Goal: Task Accomplishment & Management: Manage account settings

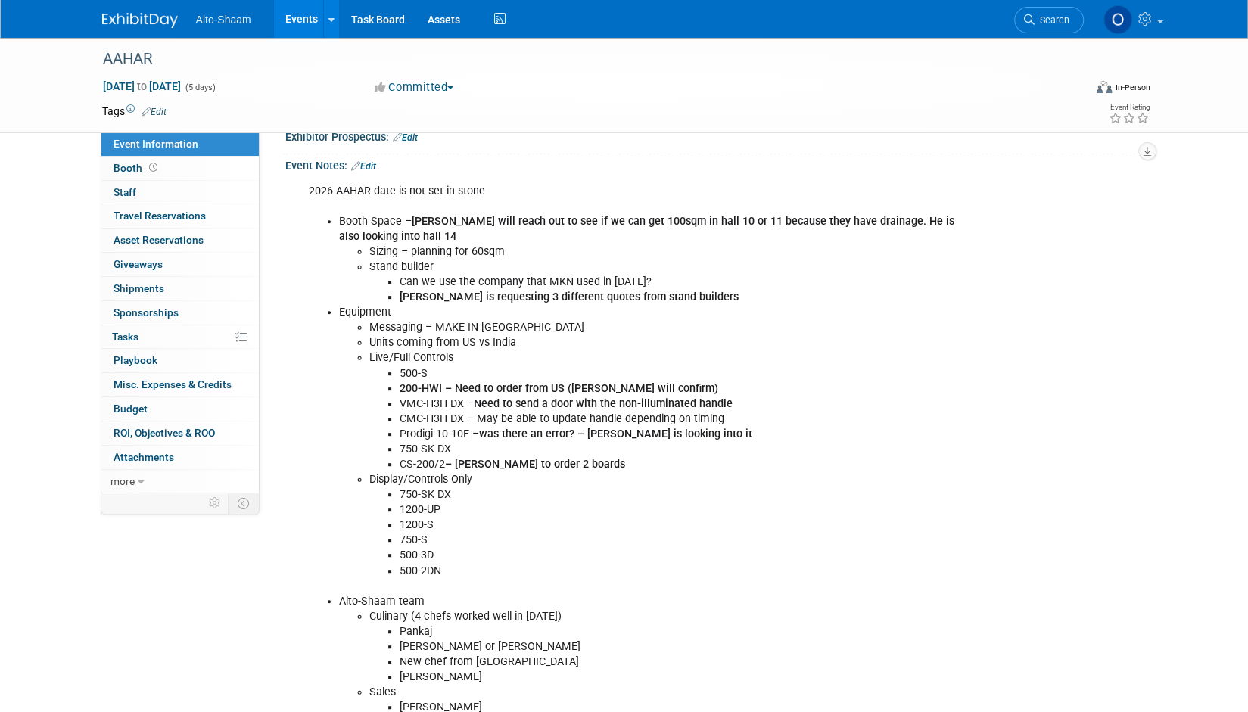
scroll to position [251, 0]
click at [371, 167] on link "Edit" at bounding box center [363, 167] width 25 height 11
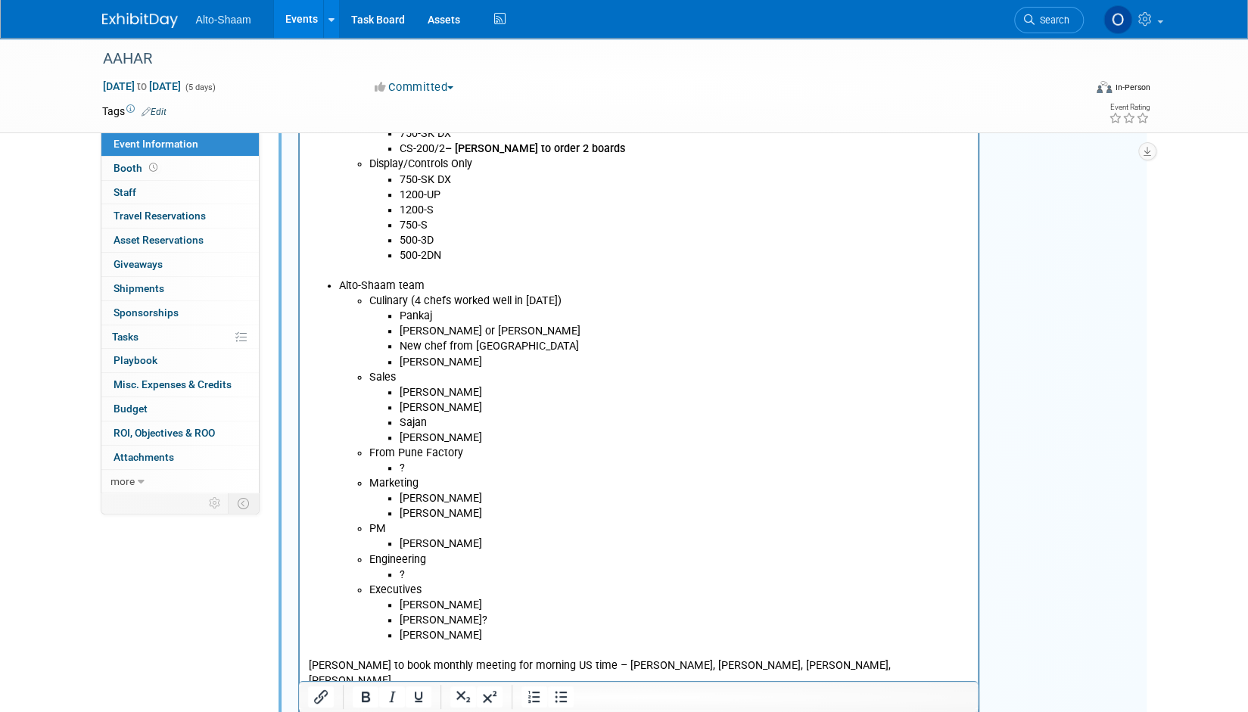
scroll to position [527, 0]
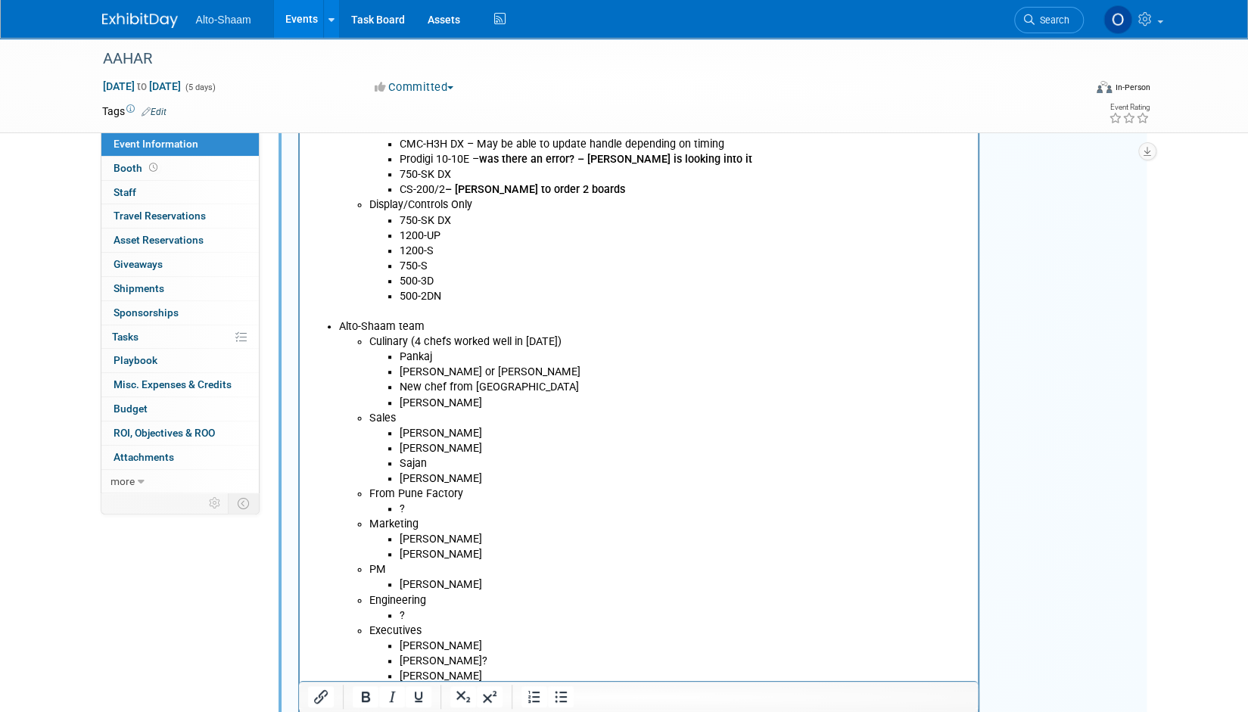
click at [443, 658] on li "[PERSON_NAME]?" at bounding box center [684, 661] width 571 height 15
click at [422, 538] on li "[PERSON_NAME]" at bounding box center [684, 539] width 571 height 15
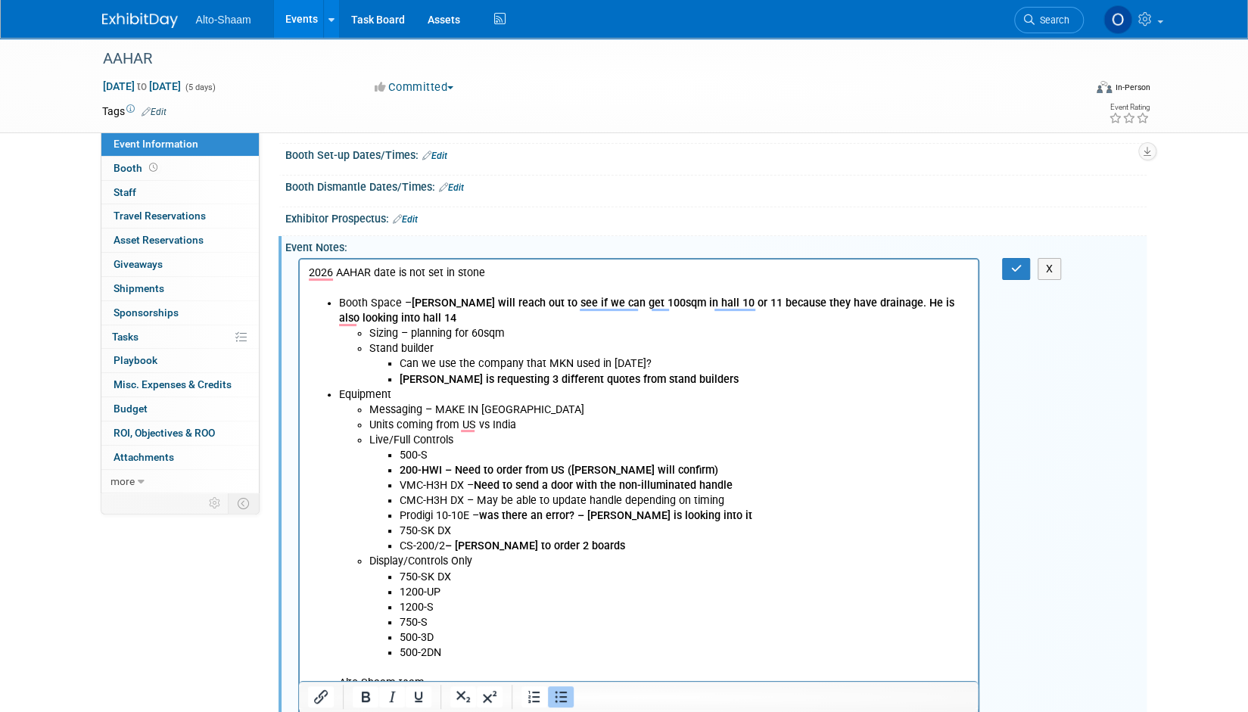
scroll to position [134, 0]
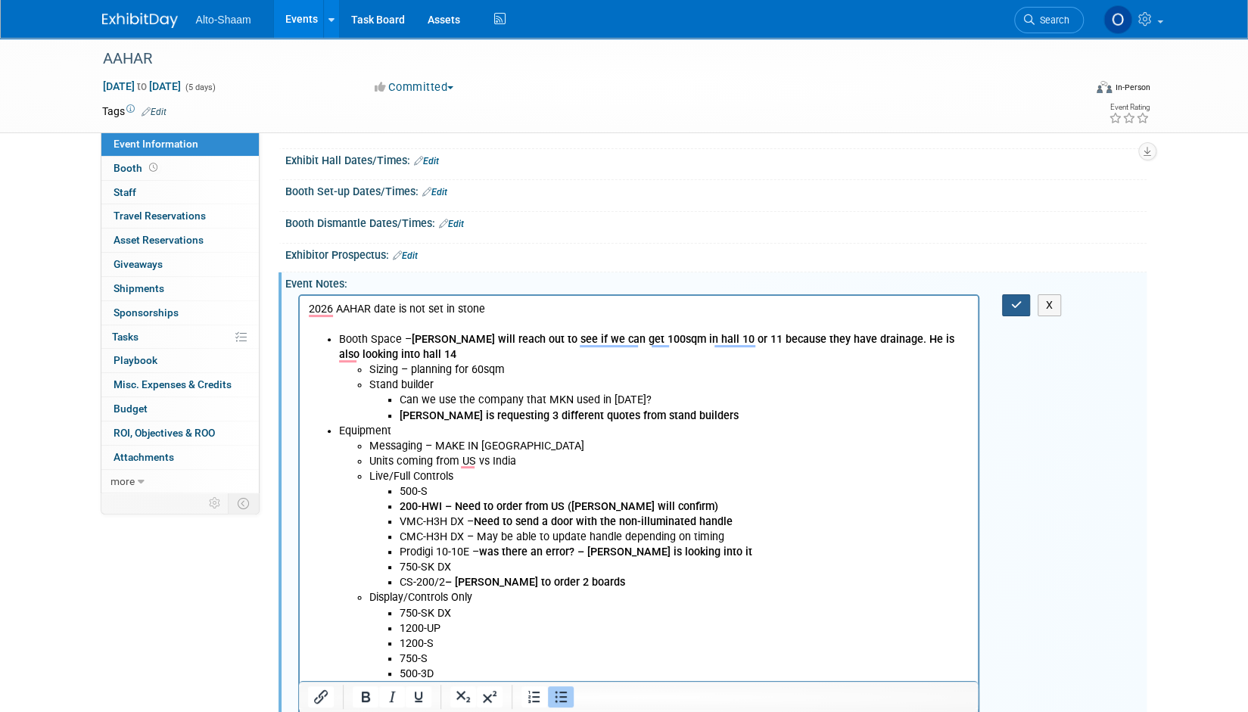
click at [1007, 301] on button "button" at bounding box center [1016, 305] width 28 height 22
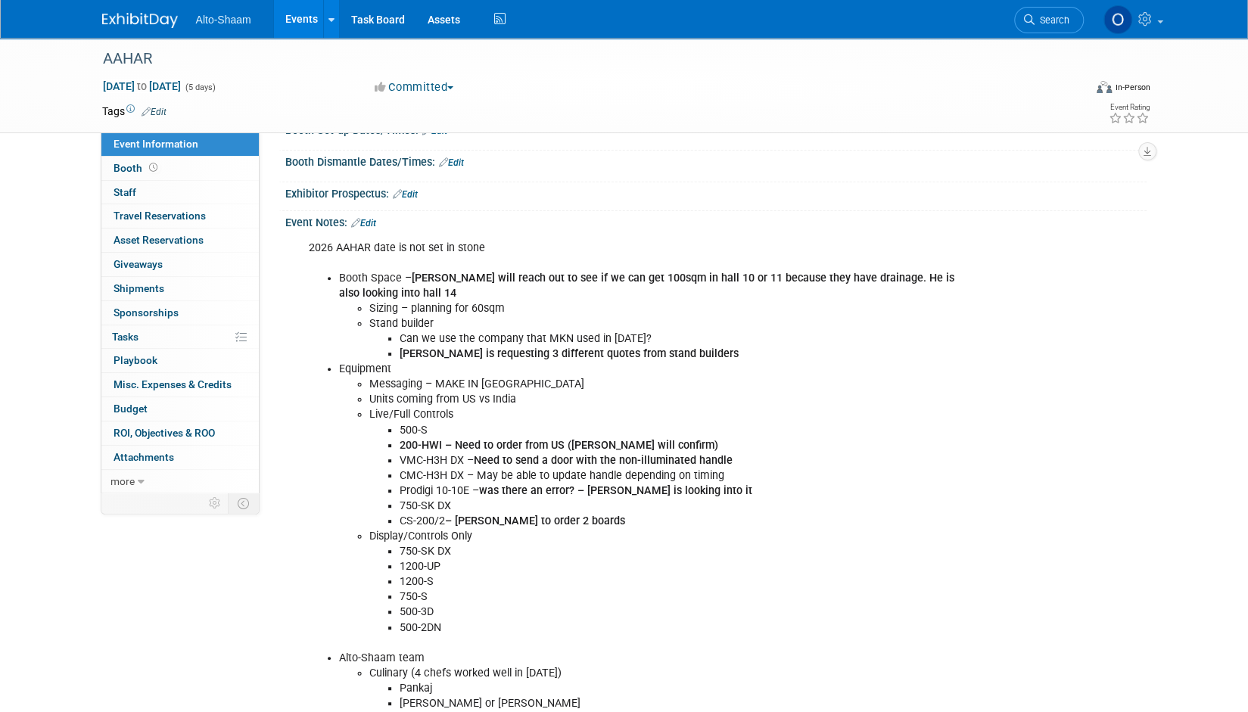
scroll to position [188, 0]
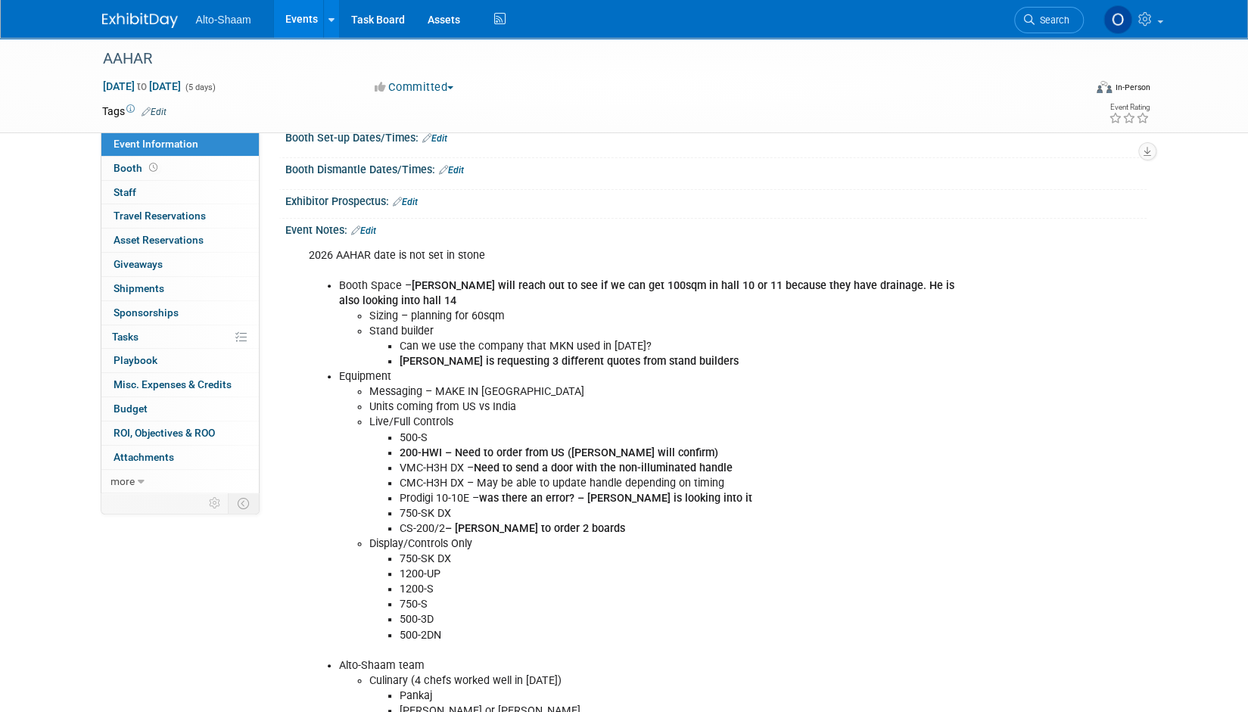
click at [376, 229] on link "Edit" at bounding box center [363, 231] width 25 height 11
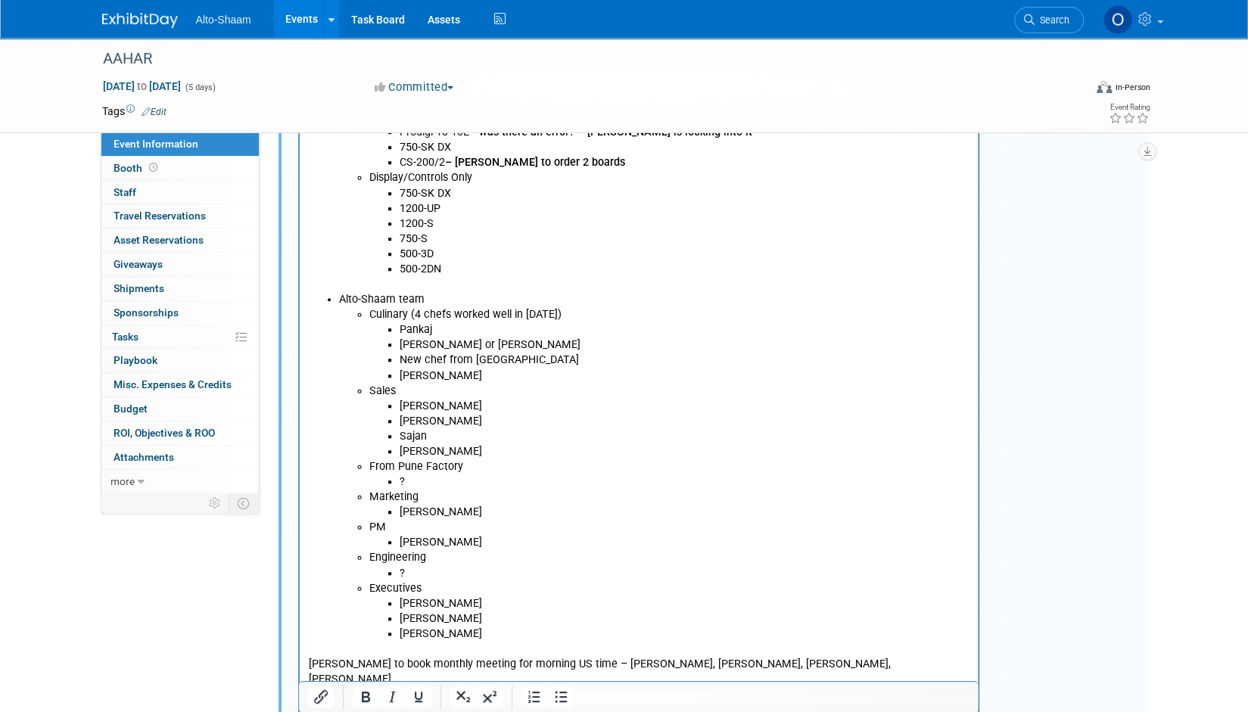
scroll to position [563, 0]
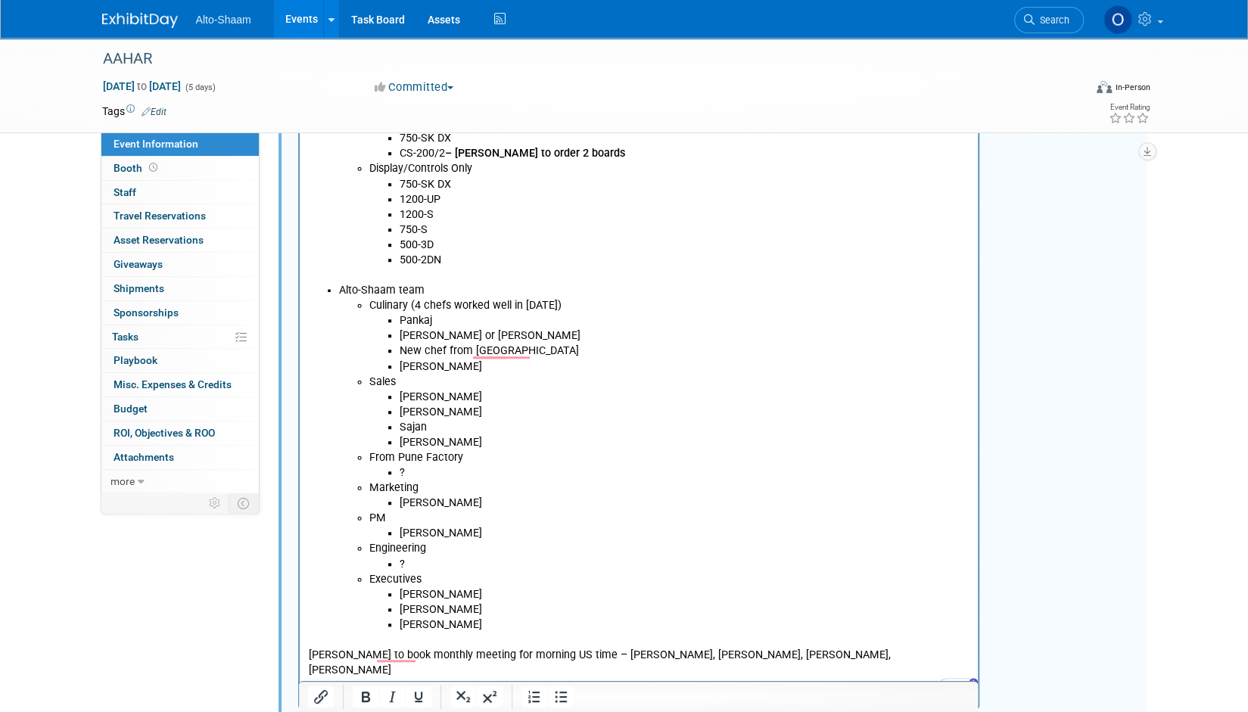
click at [412, 563] on li "?" at bounding box center [684, 564] width 571 height 15
click at [410, 562] on li "?" at bounding box center [684, 564] width 571 height 15
click at [405, 561] on li "?" at bounding box center [684, 564] width 571 height 15
click at [403, 561] on li "?" at bounding box center [684, 564] width 571 height 15
click at [390, 554] on li "Engineering ?" at bounding box center [669, 556] width 601 height 30
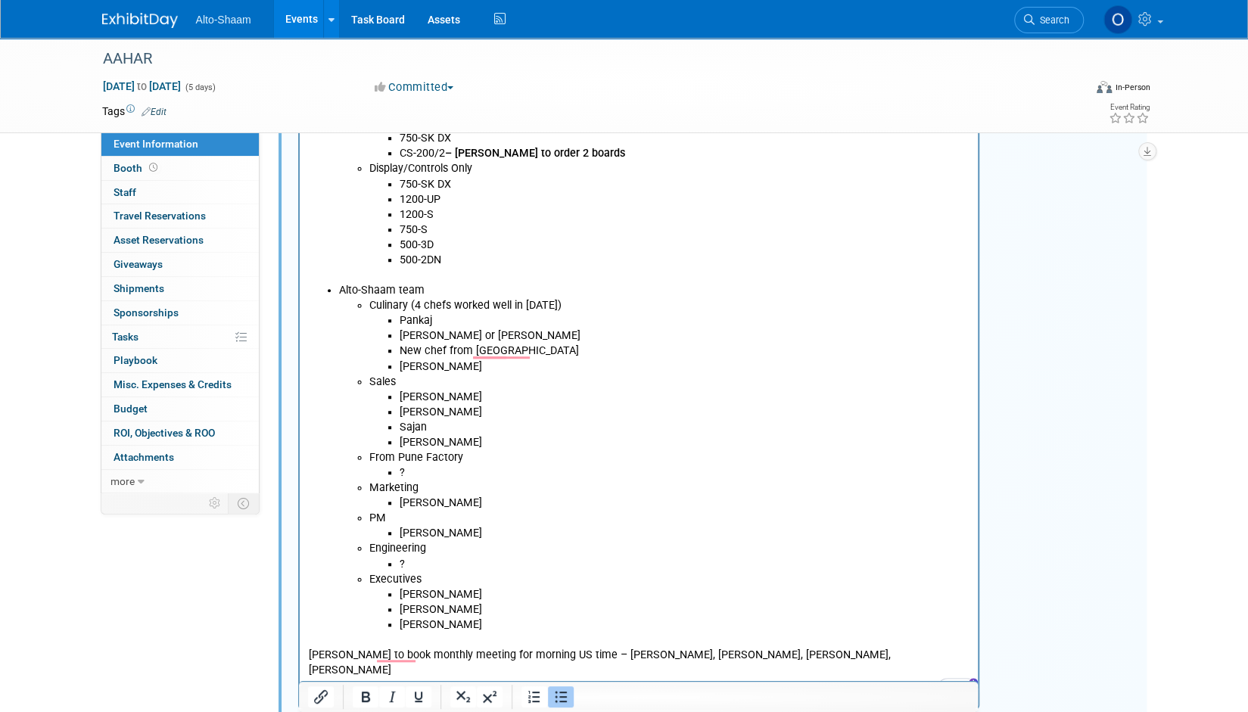
click at [390, 554] on li "Engineering ?" at bounding box center [669, 556] width 601 height 30
click at [539, 523] on li "PM [PERSON_NAME]" at bounding box center [669, 526] width 601 height 30
click at [1120, 411] on div "2026 AAHAR date is not set in stone Booth Space – [PERSON_NAME] will reach out …" at bounding box center [715, 285] width 861 height 849
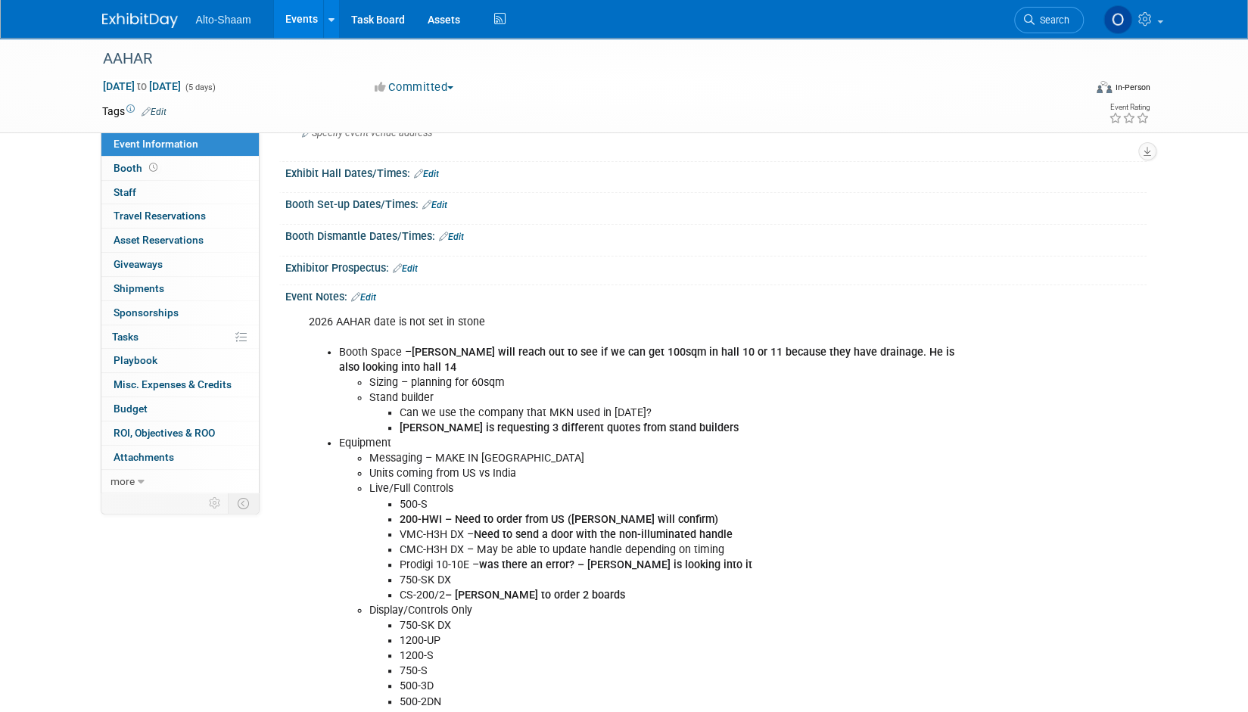
scroll to position [120, 0]
click at [372, 298] on link "Edit" at bounding box center [363, 299] width 25 height 11
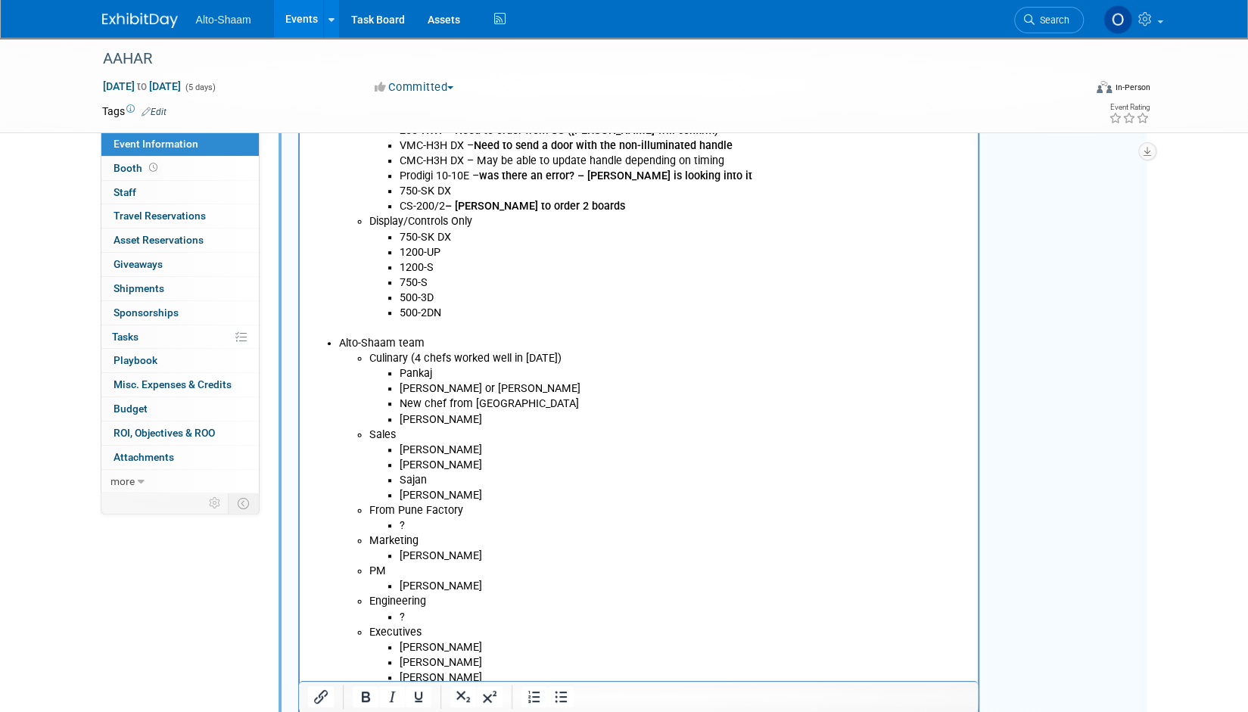
scroll to position [518, 0]
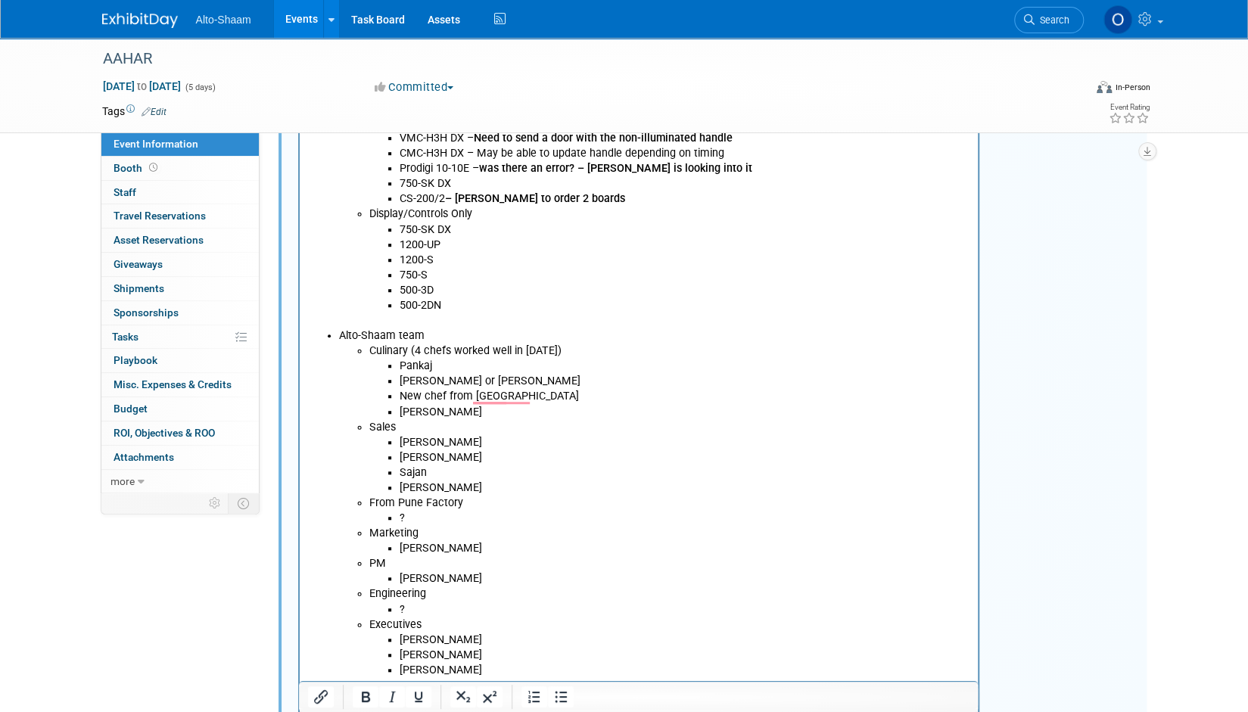
click at [416, 603] on li "?" at bounding box center [684, 610] width 571 height 15
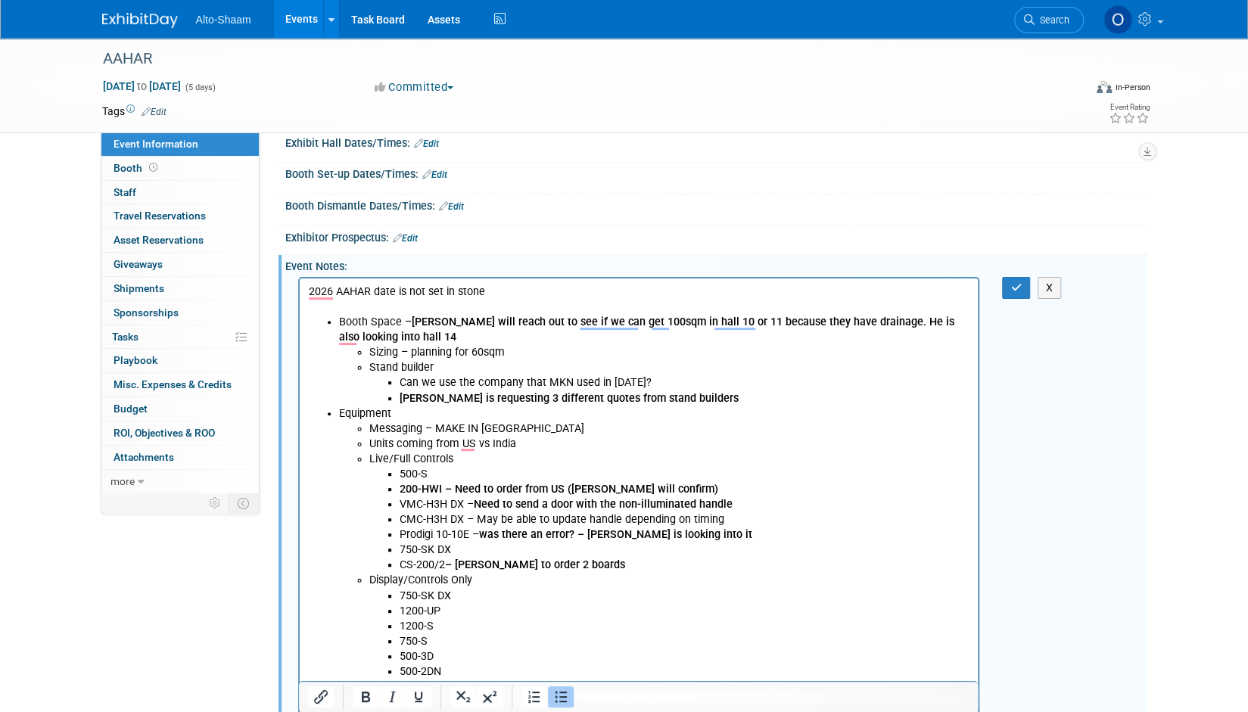
scroll to position [147, 0]
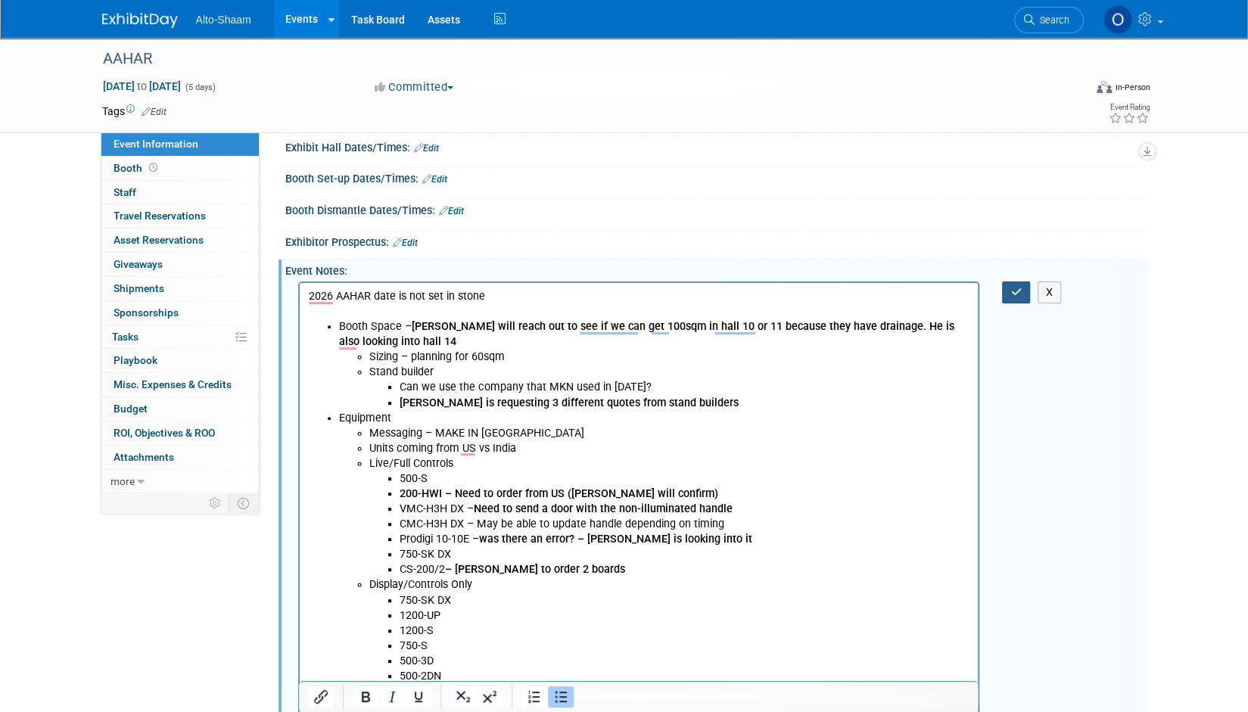
click at [1015, 288] on icon "button" at bounding box center [1016, 292] width 11 height 11
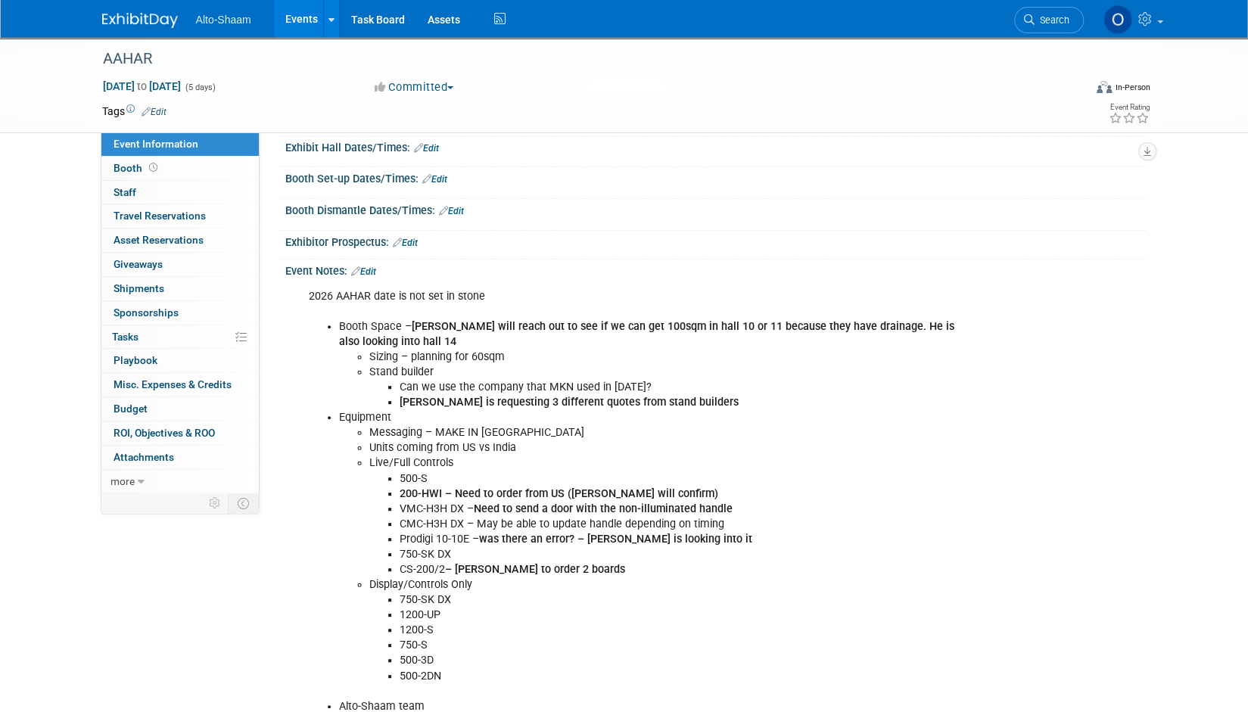
click at [304, 26] on link "Events" at bounding box center [301, 19] width 55 height 38
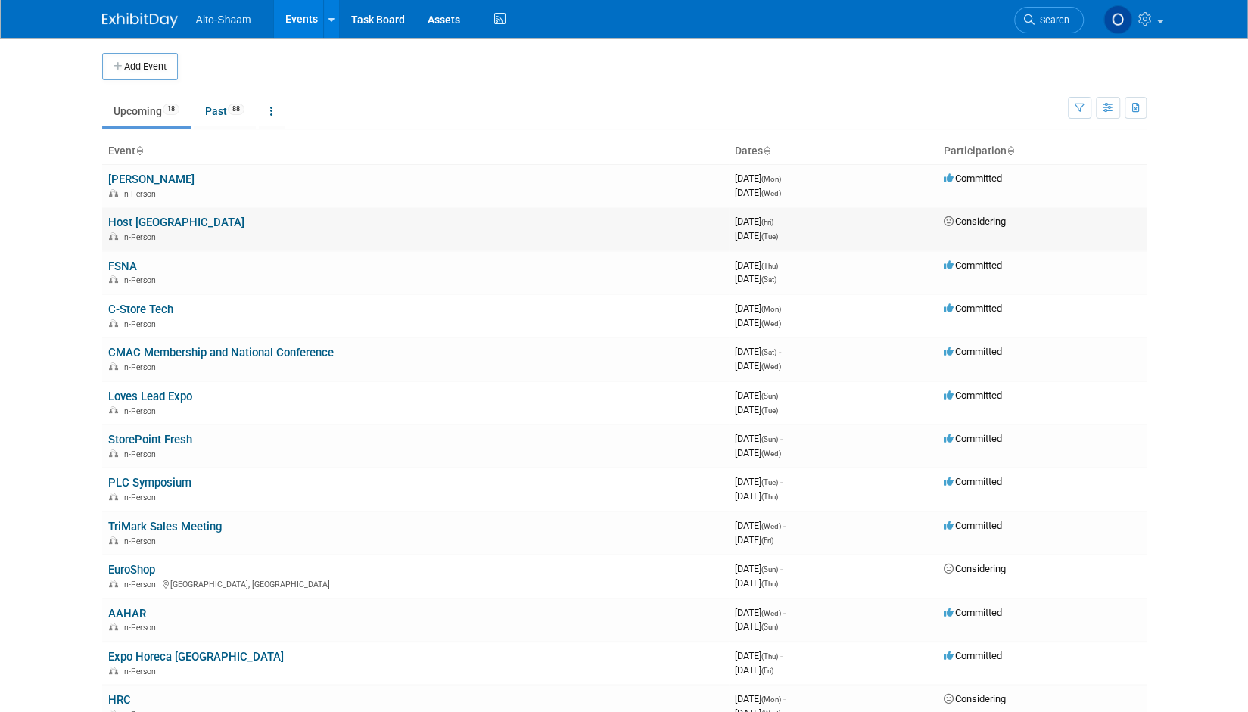
click at [134, 228] on link "Host [GEOGRAPHIC_DATA]" at bounding box center [176, 223] width 136 height 14
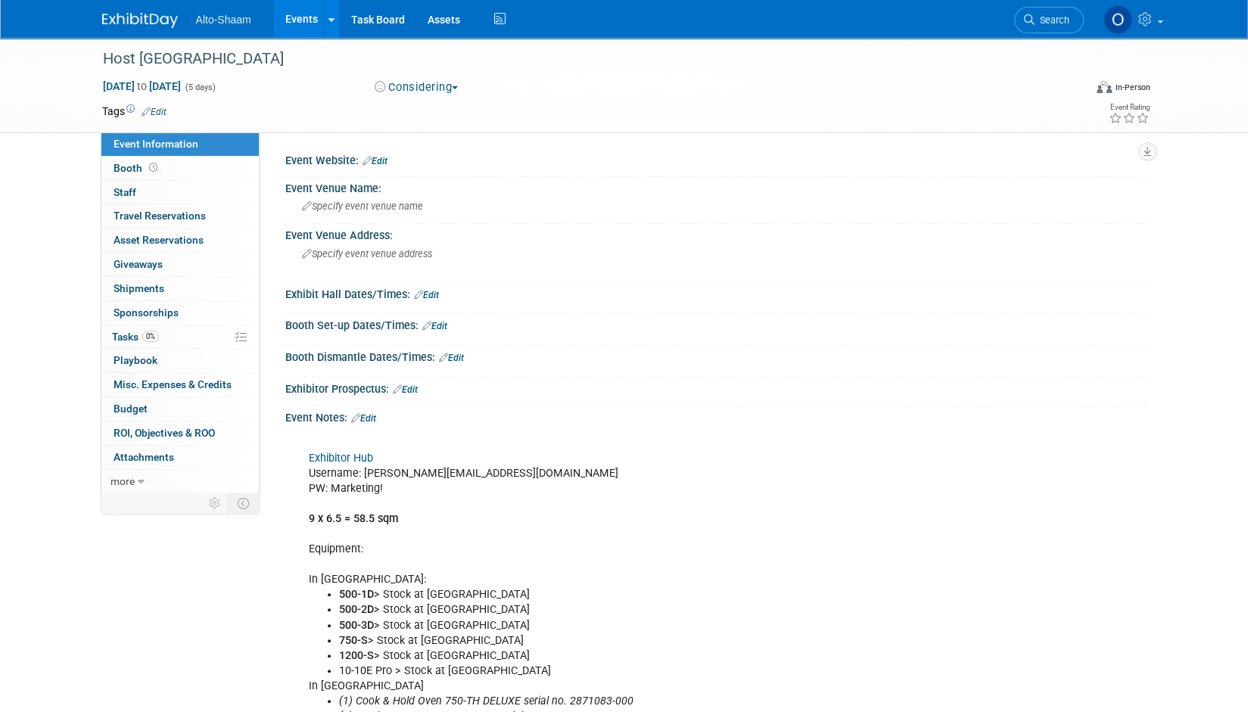
click at [353, 458] on link "Exhibitor Hub" at bounding box center [341, 458] width 64 height 13
